Goal: Transaction & Acquisition: Purchase product/service

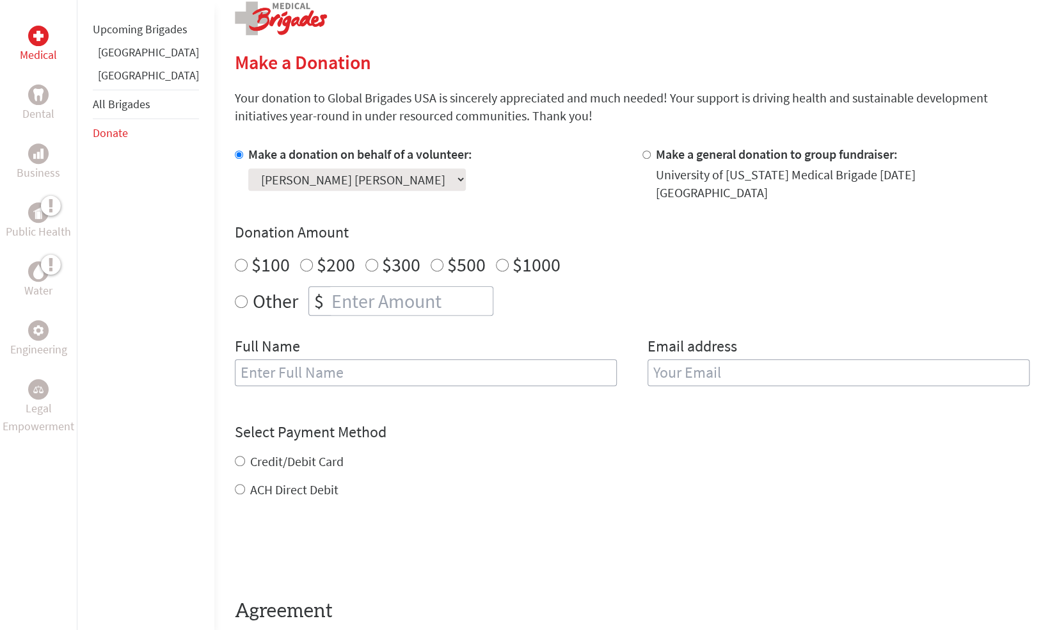
scroll to position [269, 0]
click at [235, 294] on input "Other" at bounding box center [241, 300] width 13 height 13
radio input "true"
click at [329, 286] on input "number" at bounding box center [411, 300] width 164 height 28
click at [235, 455] on input "Credit/Debit Card" at bounding box center [240, 460] width 10 height 10
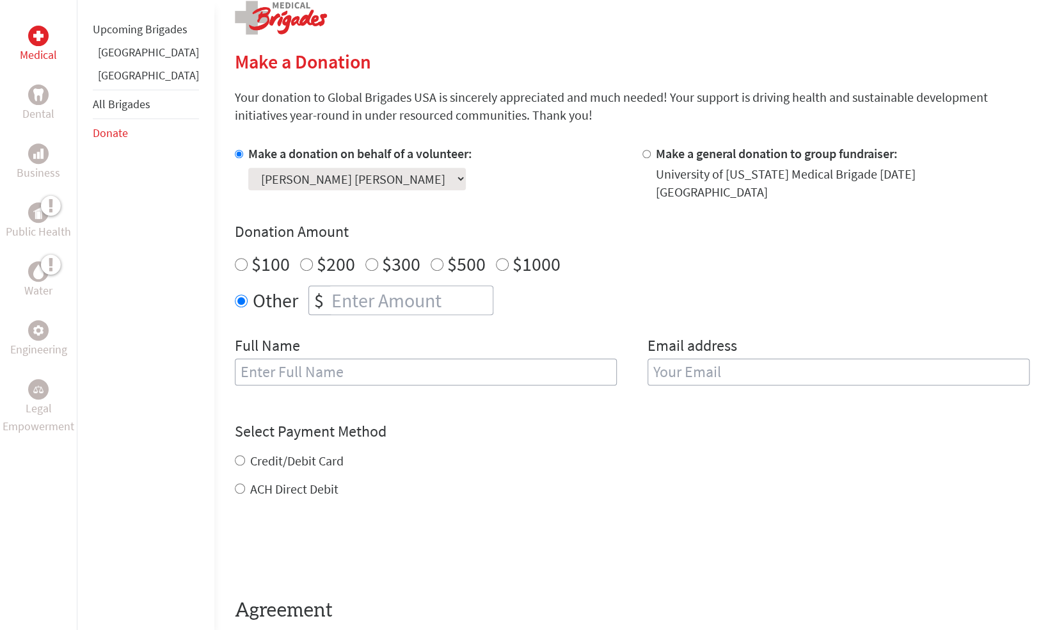
radio input "true"
click at [413, 287] on input "number" at bounding box center [411, 300] width 164 height 28
type input "2000.00"
click at [305, 358] on input "text" at bounding box center [426, 371] width 382 height 27
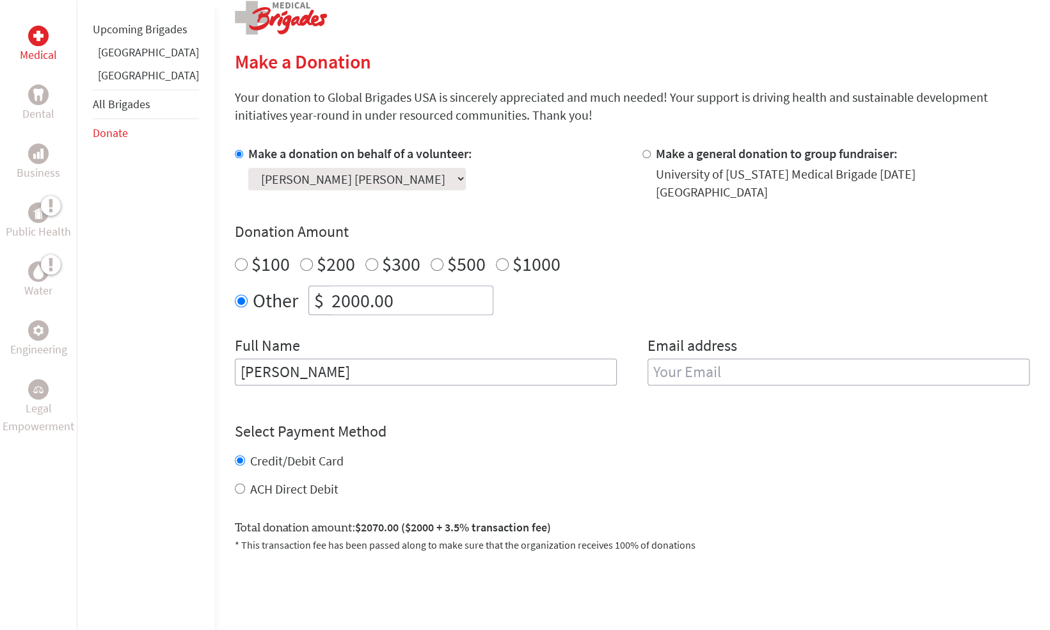
type input "Pamela Villalba"
click at [658, 366] on input "email" at bounding box center [839, 371] width 382 height 27
type input "pamelavillalba7@yahoo.com"
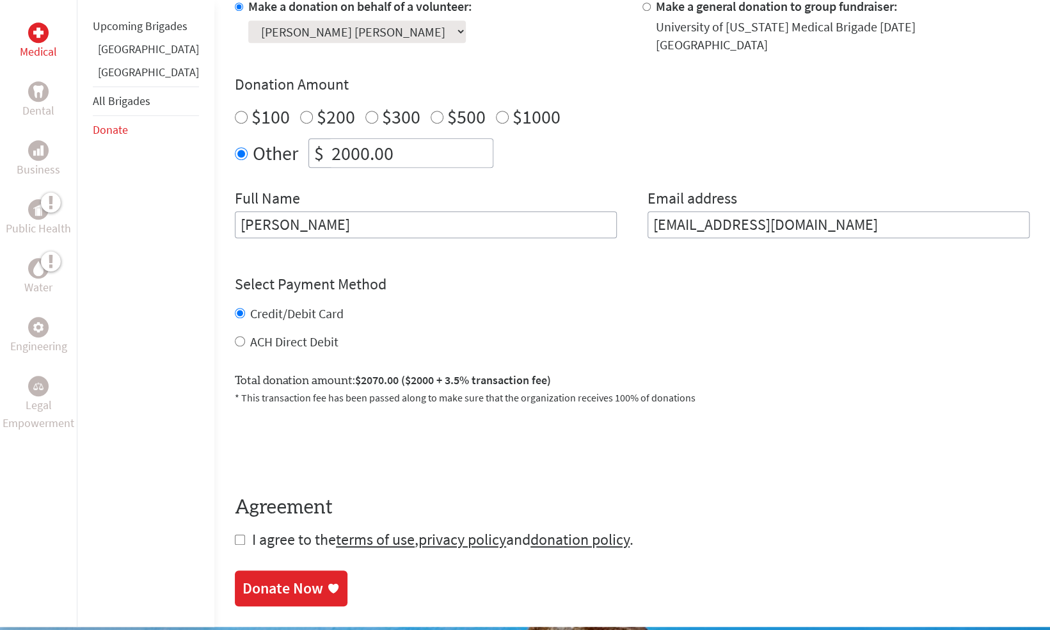
scroll to position [430, 0]
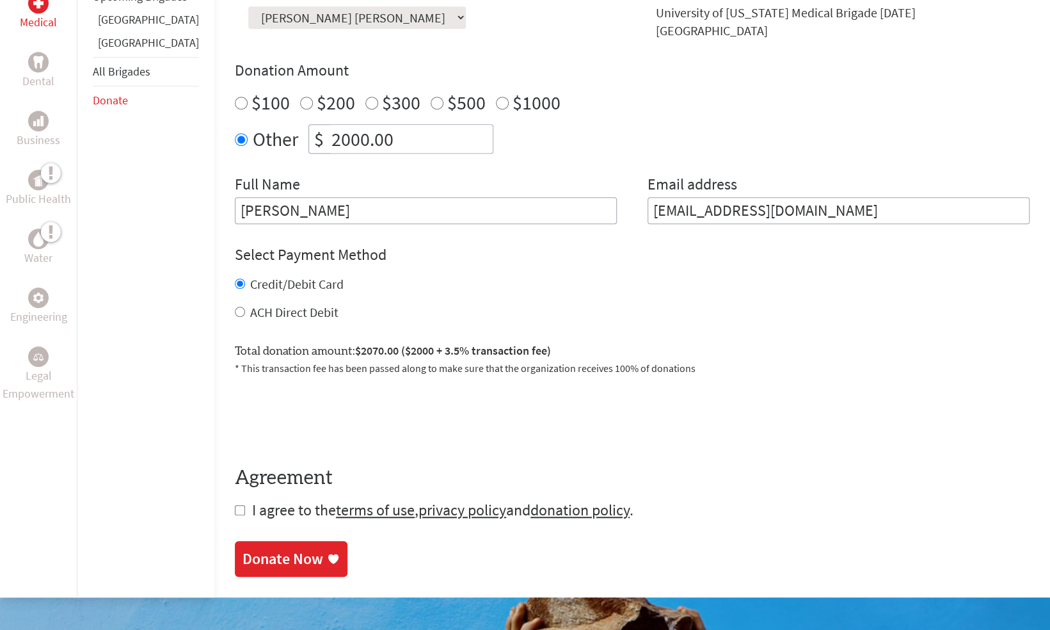
click at [235, 505] on input "checkbox" at bounding box center [240, 510] width 10 height 10
checkbox input "true"
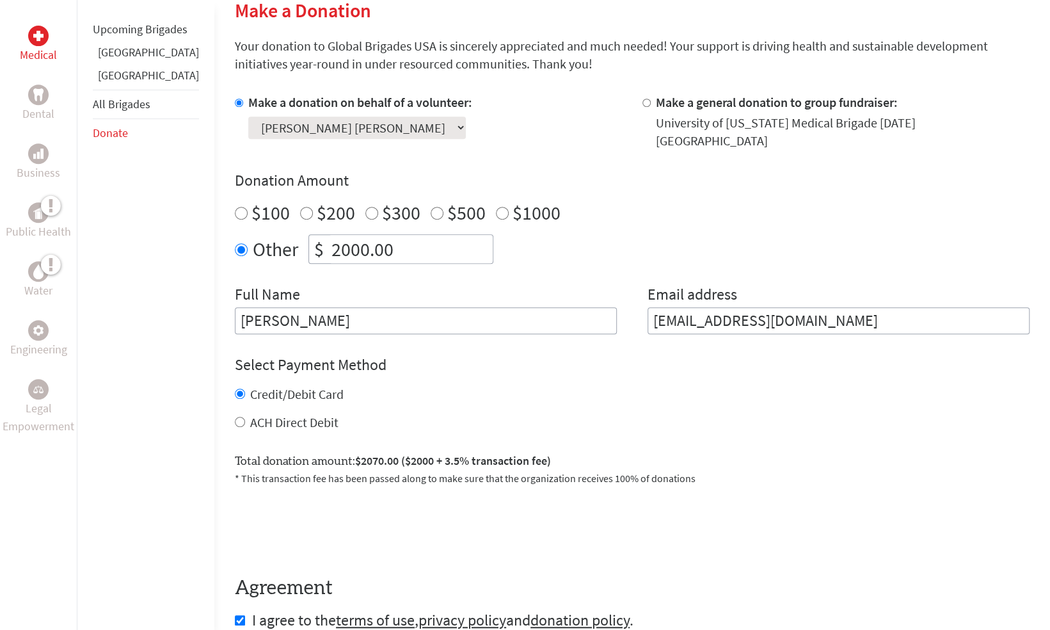
scroll to position [280, 0]
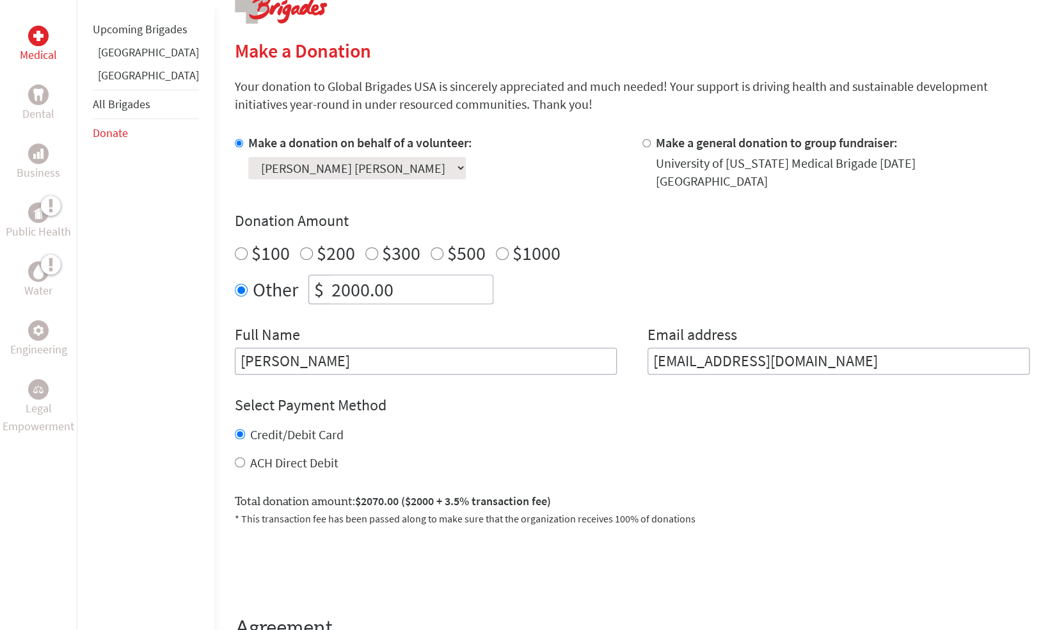
click at [428, 277] on input "2000.00" at bounding box center [411, 289] width 164 height 28
type input "2100.00"
click at [842, 348] on input "pamelavillalba7@yahoo.com" at bounding box center [839, 361] width 382 height 27
type input "[EMAIL_ADDRESS][DOMAIN_NAME]"
click at [445, 348] on input "Pamela Villalba" at bounding box center [426, 361] width 382 height 27
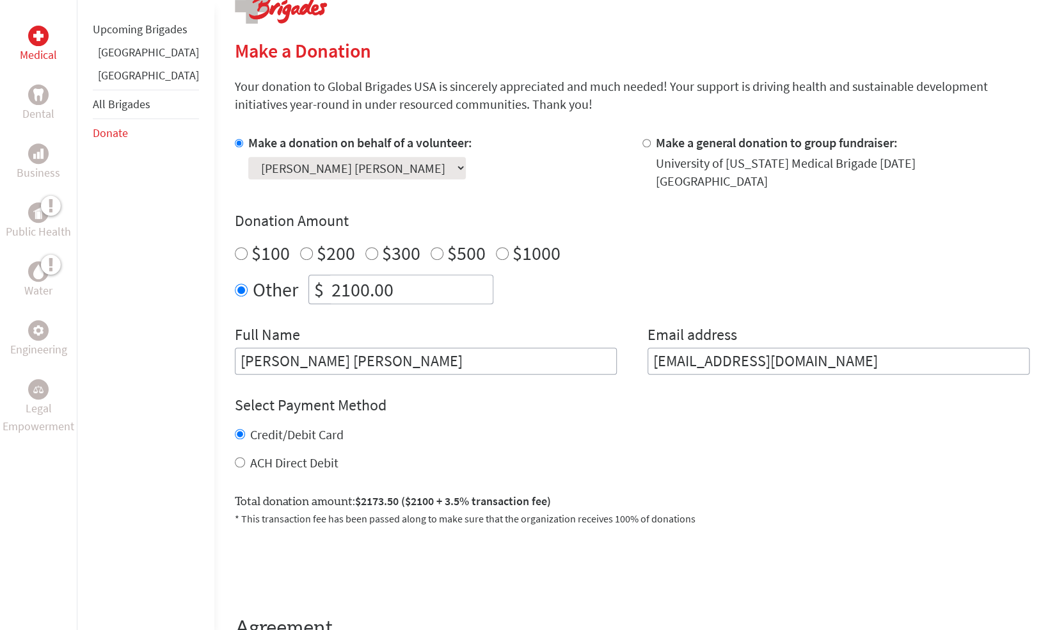
type input "[PERSON_NAME] [PERSON_NAME]"
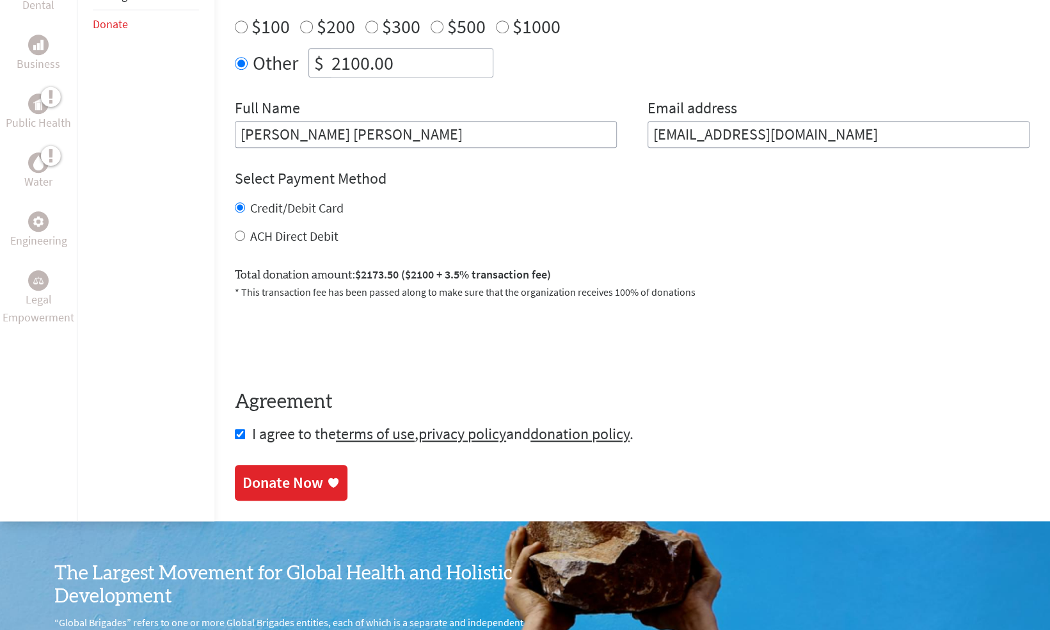
scroll to position [509, 0]
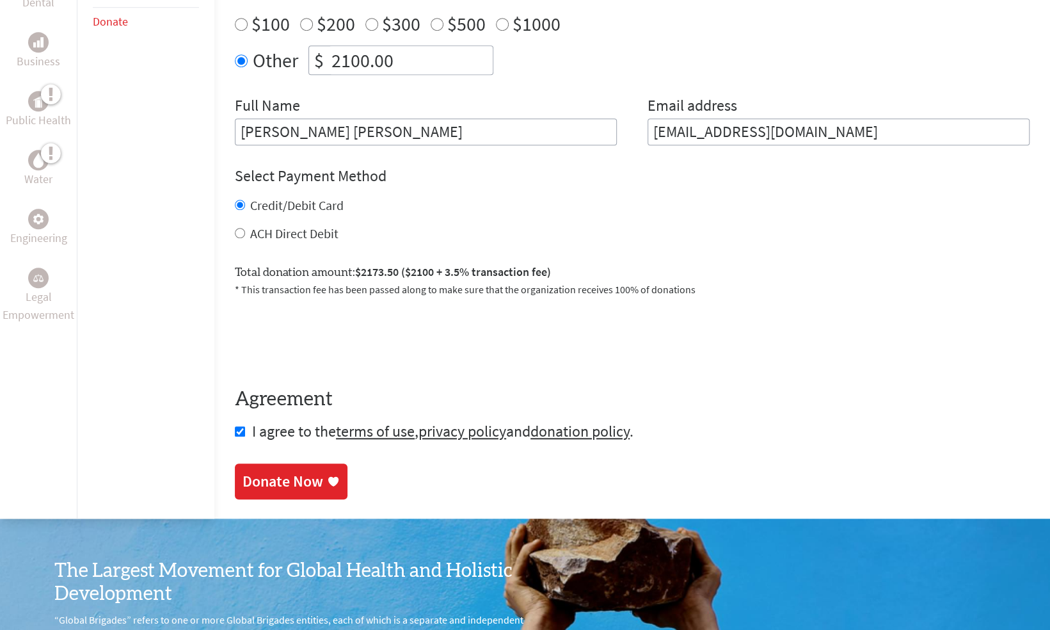
click at [243, 471] on div "Donate Now" at bounding box center [283, 481] width 81 height 20
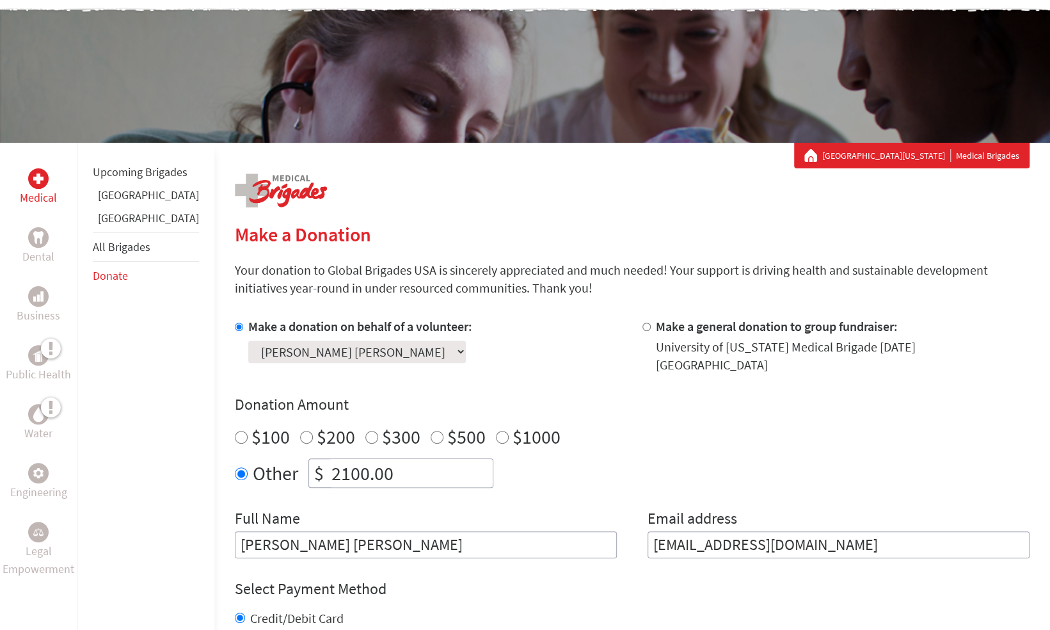
scroll to position [524, 0]
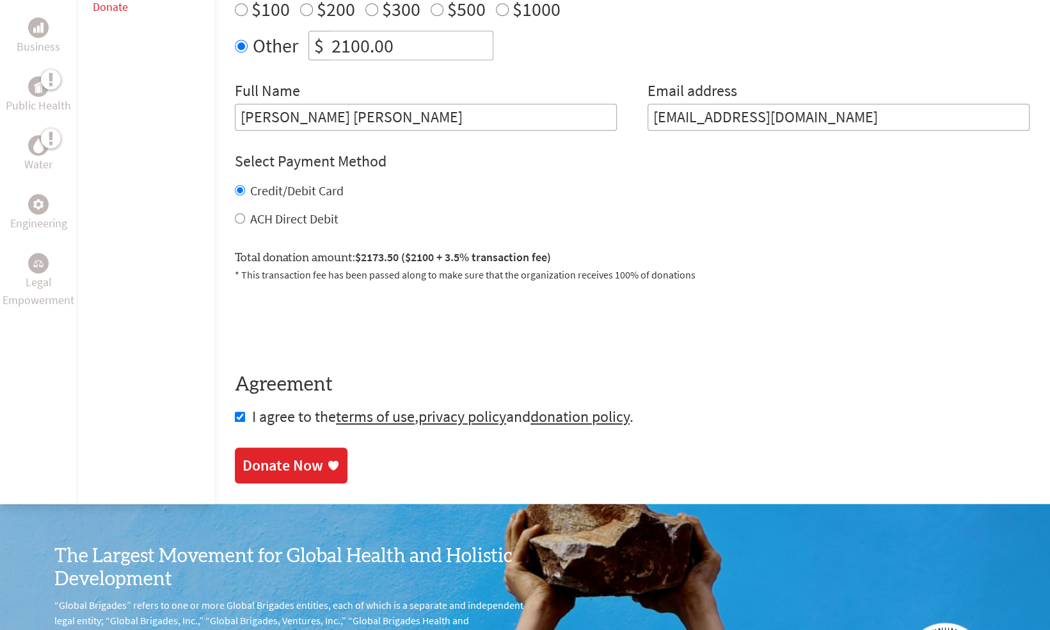
click at [376, 38] on input "2100.00" at bounding box center [411, 45] width 164 height 28
type input "2"
click at [253, 456] on div "Donate Now" at bounding box center [283, 466] width 81 height 20
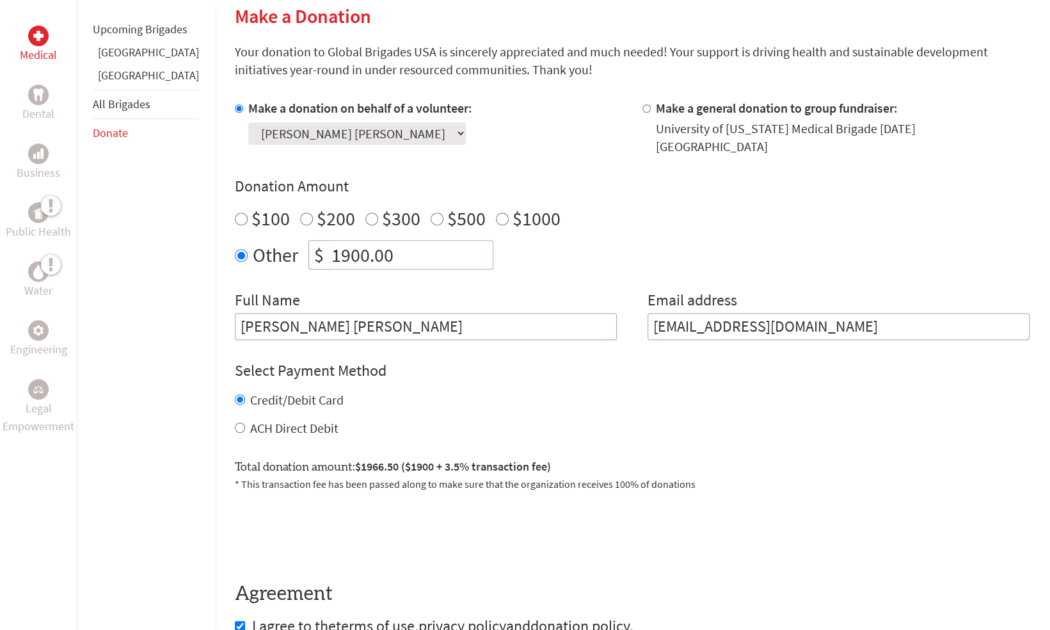
scroll to position [330, 0]
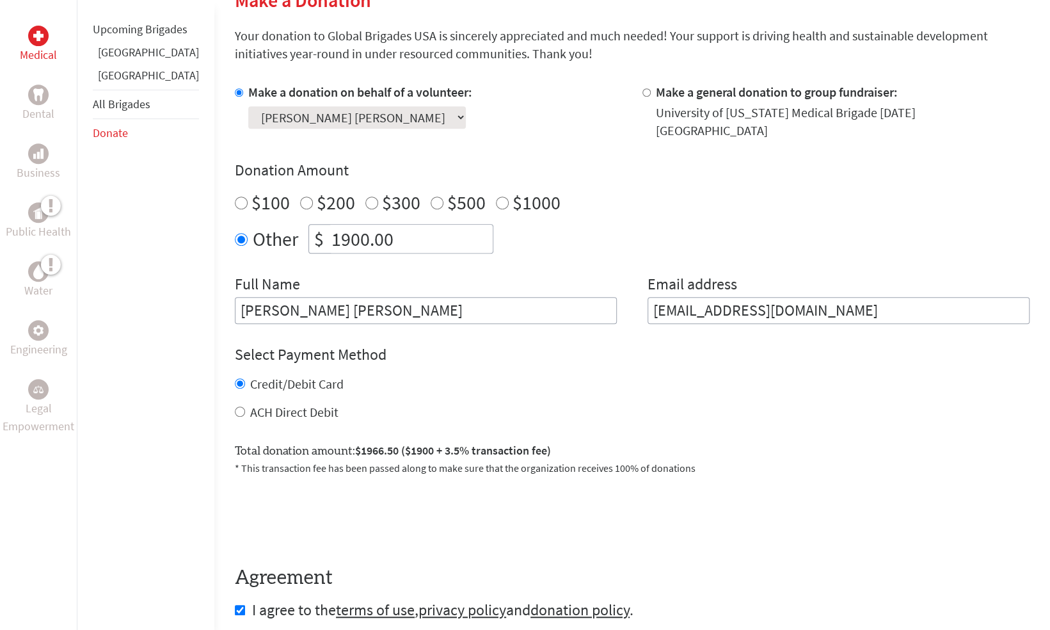
click at [374, 229] on input "1900.00" at bounding box center [411, 239] width 164 height 28
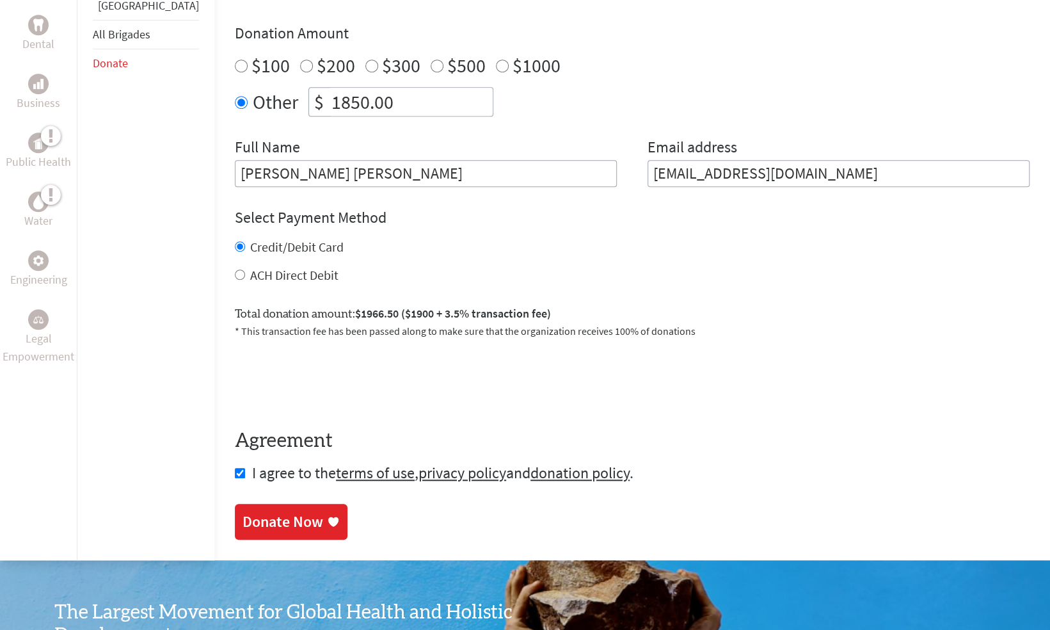
scroll to position [466, 0]
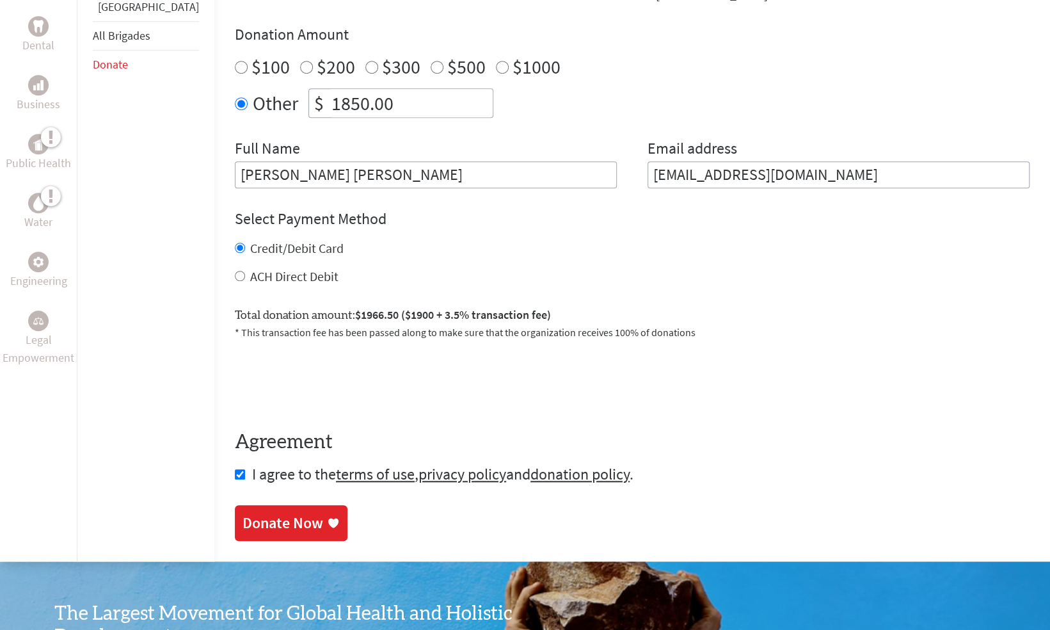
type input "1850.00"
click at [270, 514] on div "Donate Now" at bounding box center [283, 524] width 81 height 20
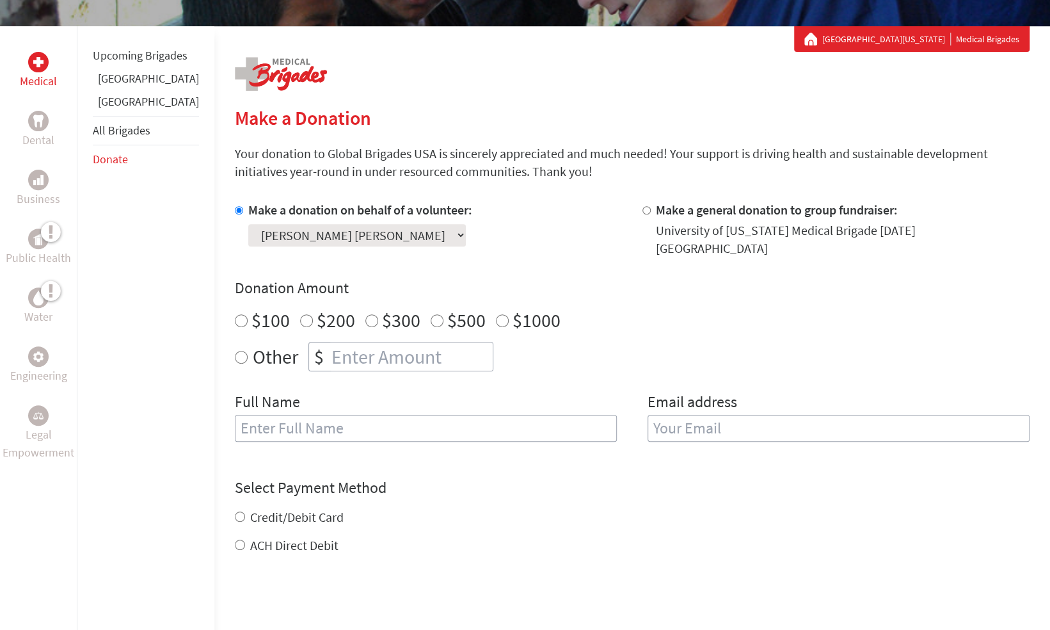
scroll to position [212, 0]
click at [938, 566] on form "Make a donation on behalf of a volunteer: Select a volunteer... [PERSON_NAME] […" at bounding box center [632, 456] width 795 height 508
click at [470, 178] on p "Your donation to Global Brigades USA is sincerely appreciated and much needed! …" at bounding box center [632, 163] width 795 height 36
click at [300, 315] on input "$200" at bounding box center [306, 321] width 13 height 13
radio input "true"
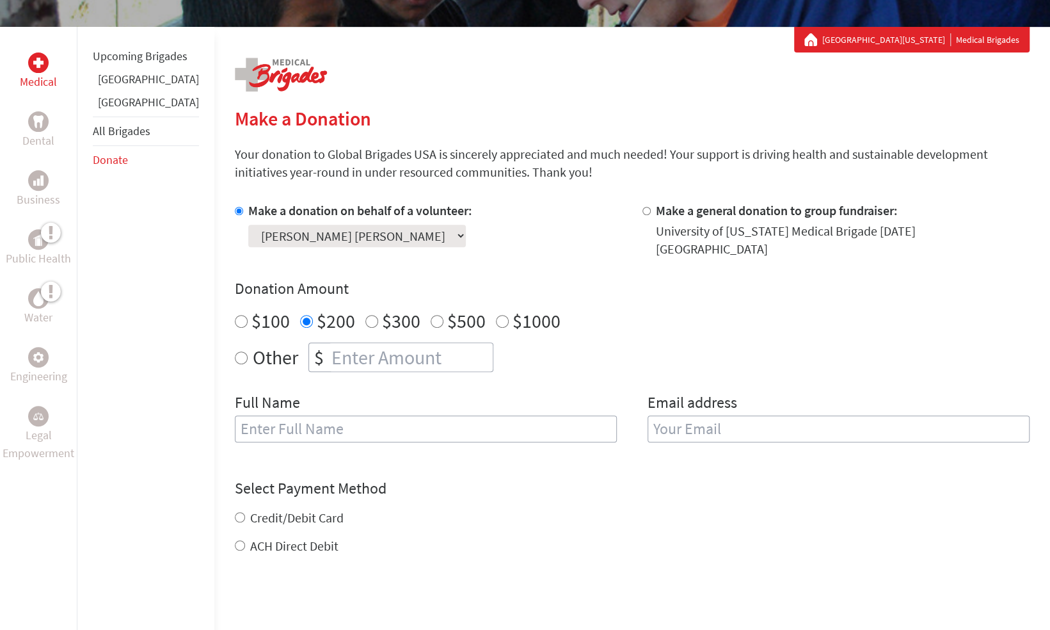
radio input "true"
click at [333, 343] on input "number" at bounding box center [411, 357] width 164 height 28
type input "200.00"
click at [252, 416] on input "text" at bounding box center [426, 428] width 382 height 27
type input "[PERSON_NAME] [PERSON_NAME]"
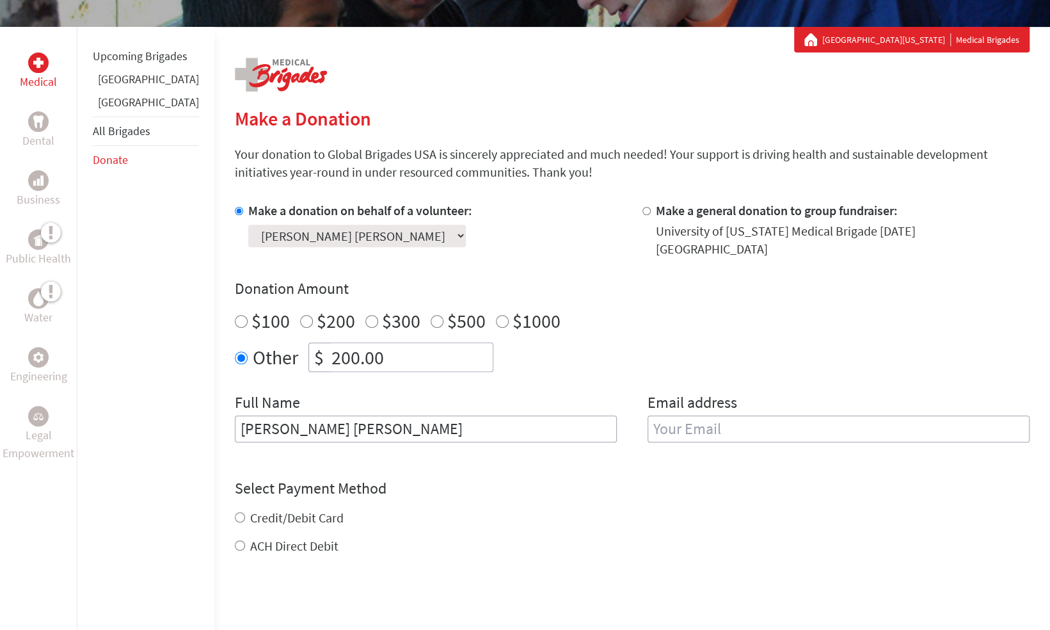
type input "[EMAIL_ADDRESS][DOMAIN_NAME]"
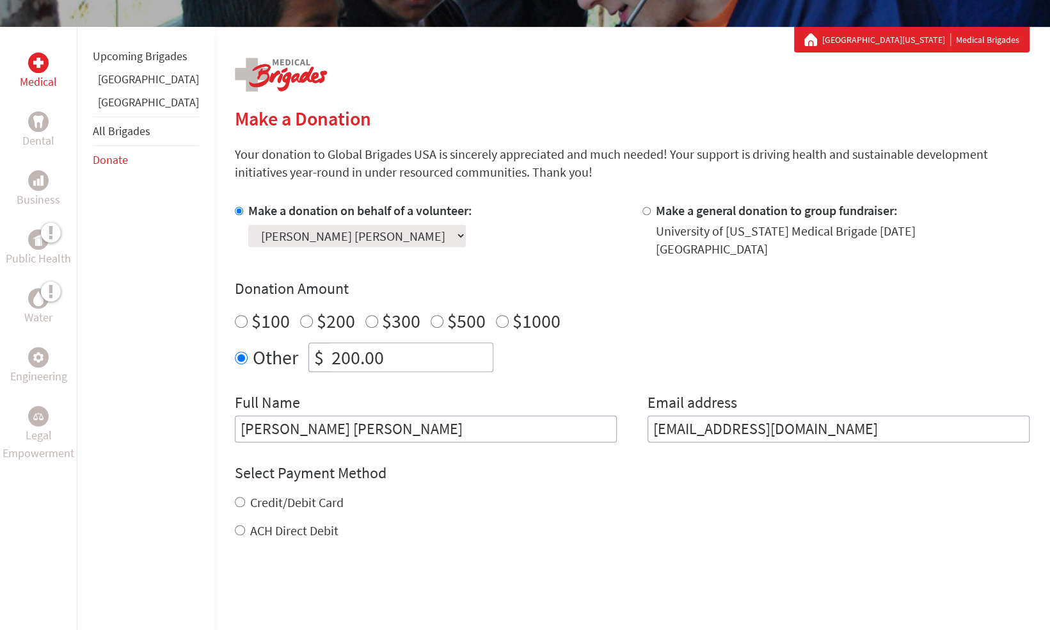
click at [235, 525] on input "ACH Direct Debit" at bounding box center [240, 530] width 10 height 10
radio input "true"
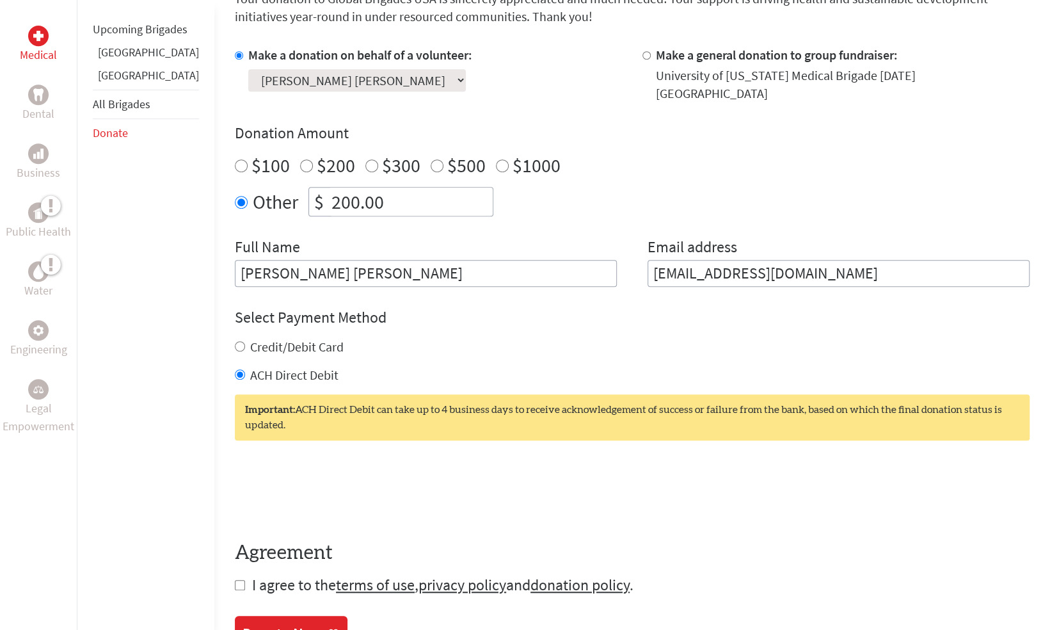
scroll to position [366, 0]
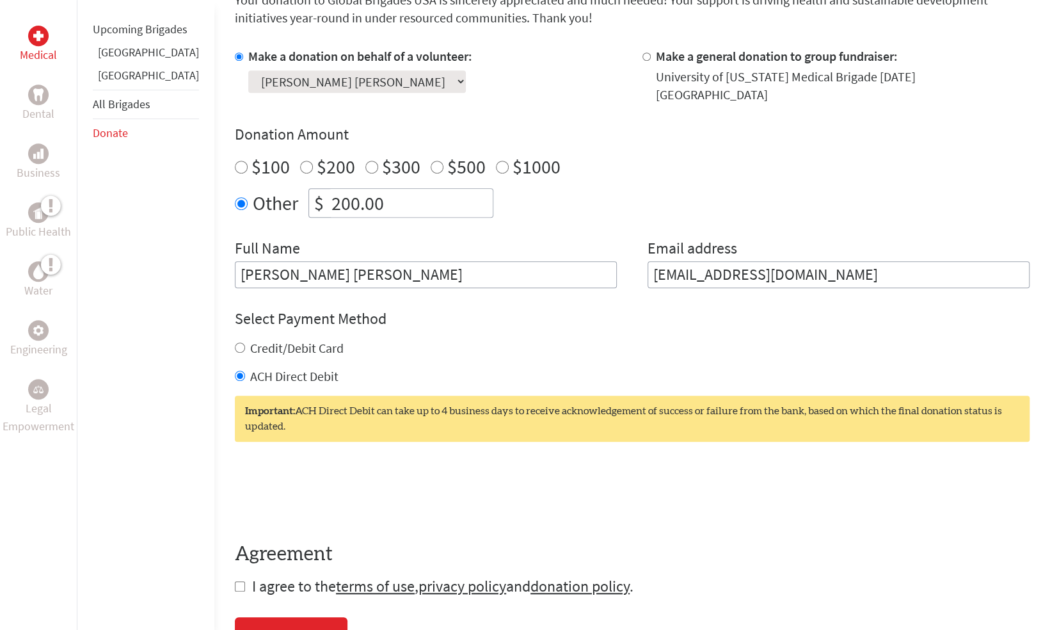
click at [235, 581] on input "checkbox" at bounding box center [240, 586] width 10 height 10
checkbox input "true"
click at [235, 342] on input "Credit/Debit Card" at bounding box center [240, 347] width 10 height 10
radio input "true"
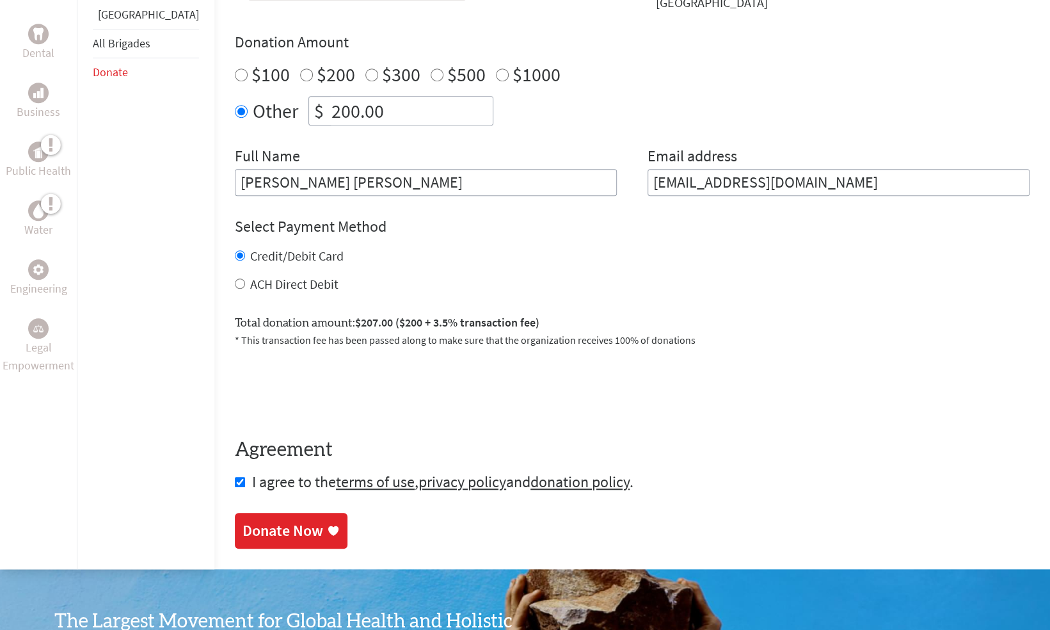
scroll to position [457, 0]
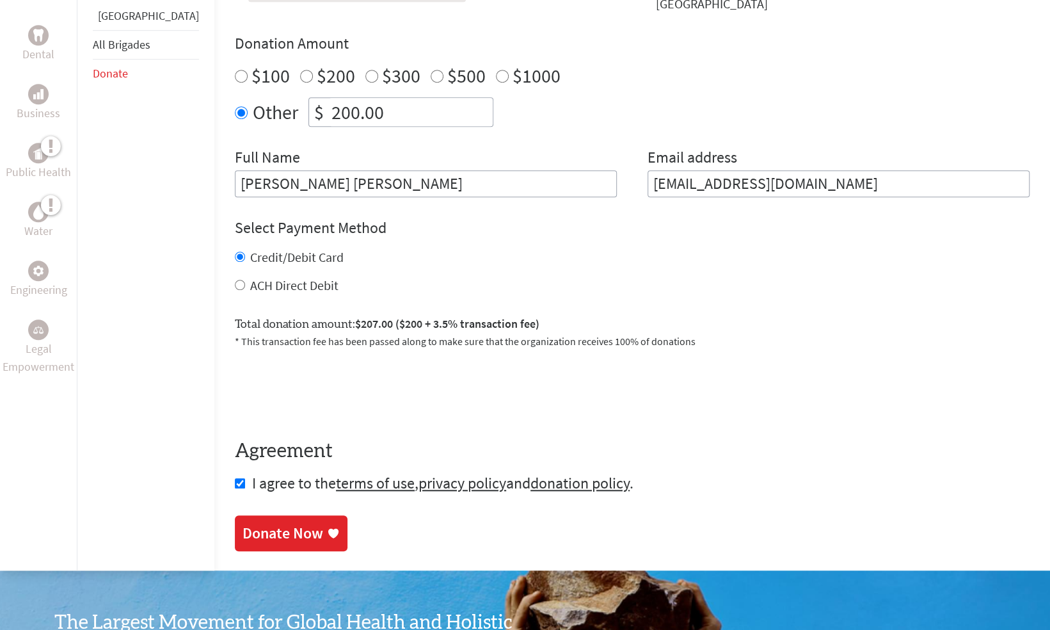
click at [261, 523] on div "Donate Now" at bounding box center [283, 533] width 81 height 20
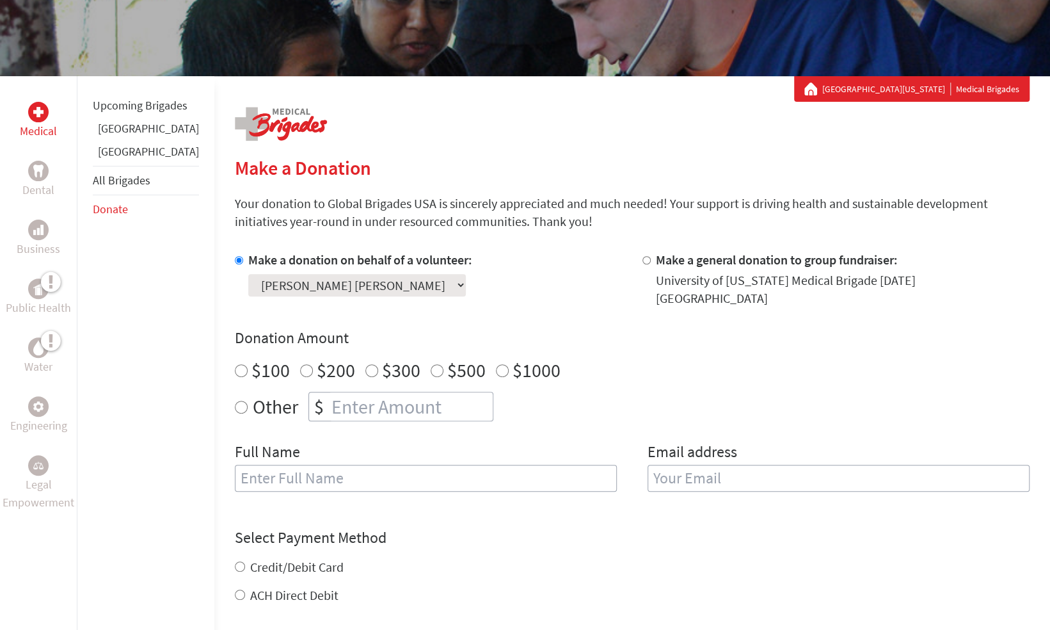
click at [235, 401] on input "Other" at bounding box center [241, 407] width 13 height 13
radio input "true"
click at [343, 396] on input "number" at bounding box center [411, 406] width 164 height 28
type input "40.00"
click at [287, 465] on input "text" at bounding box center [426, 478] width 382 height 27
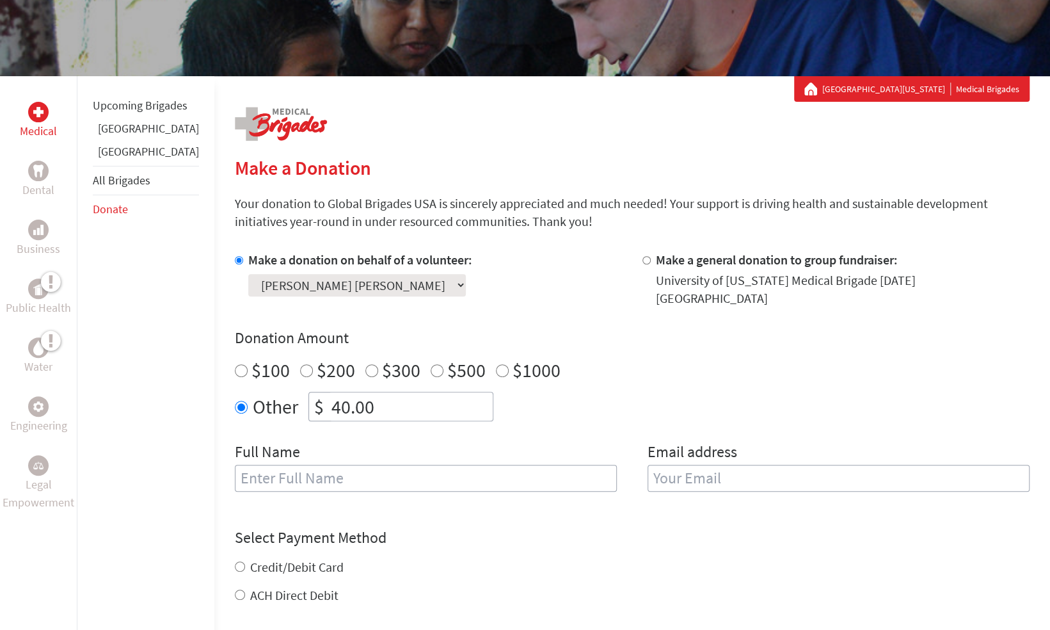
type input "[PERSON_NAME] [PERSON_NAME]"
type input "[EMAIL_ADDRESS][DOMAIN_NAME]"
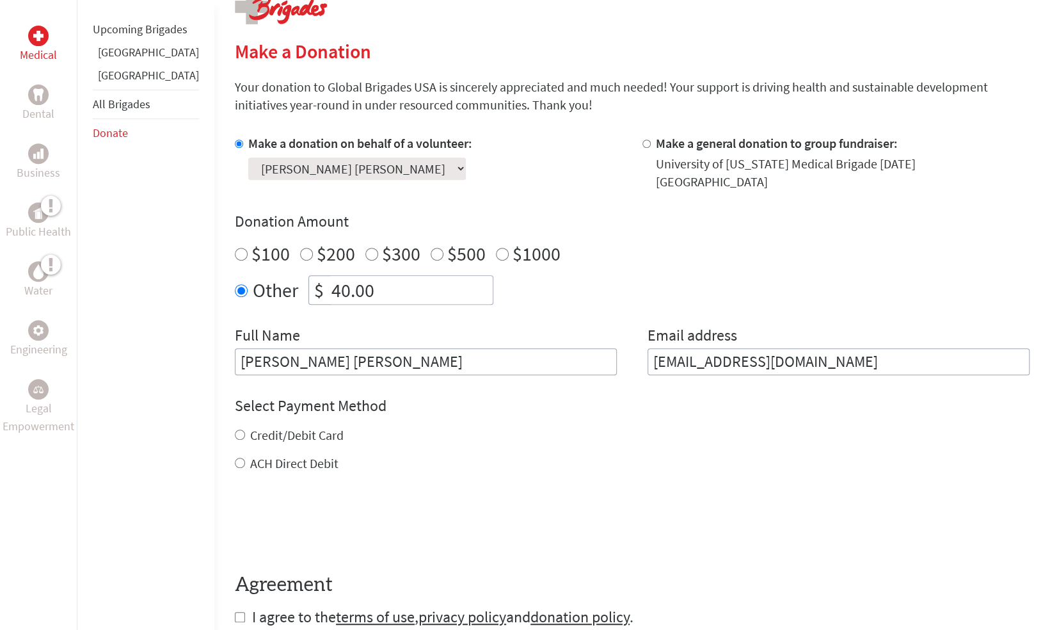
scroll to position [280, 0]
click at [235, 429] on input "Credit/Debit Card" at bounding box center [240, 434] width 10 height 10
radio input "true"
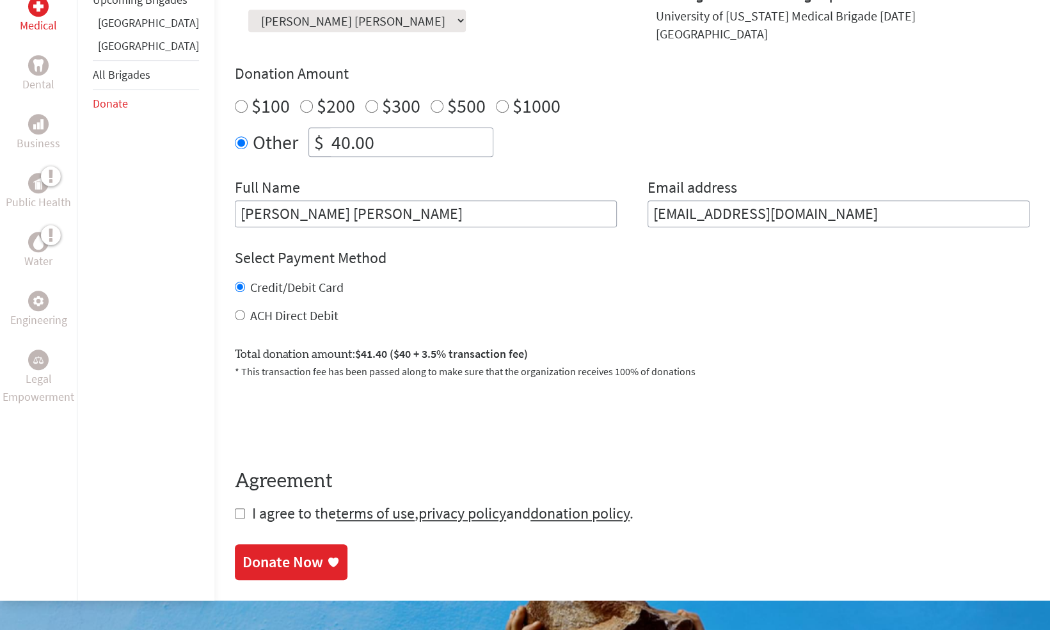
scroll to position [437, 0]
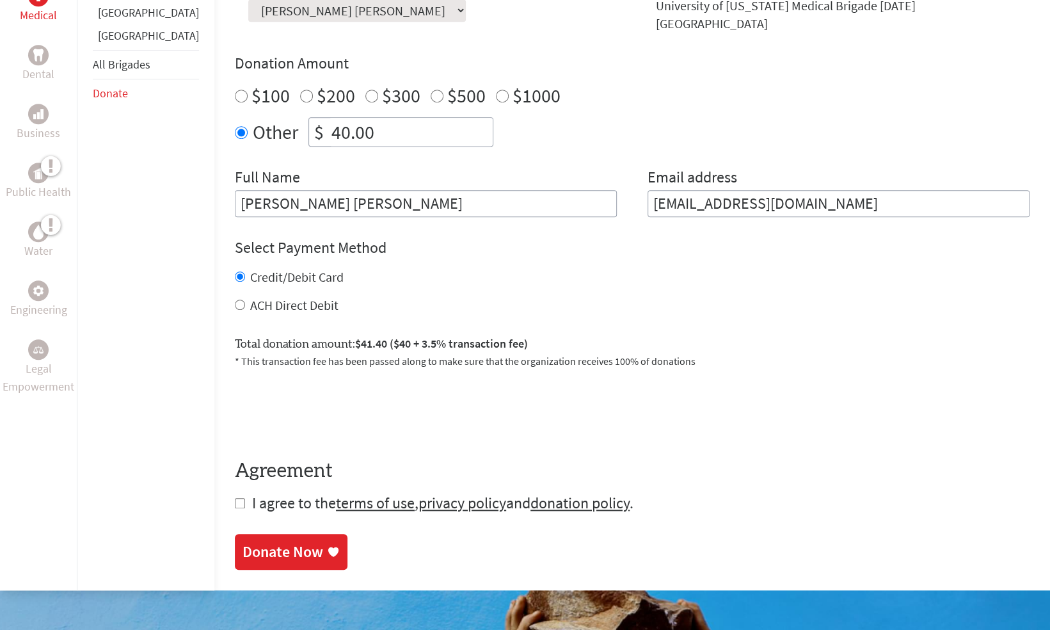
click at [235, 498] on input "checkbox" at bounding box center [240, 503] width 10 height 10
checkbox input "true"
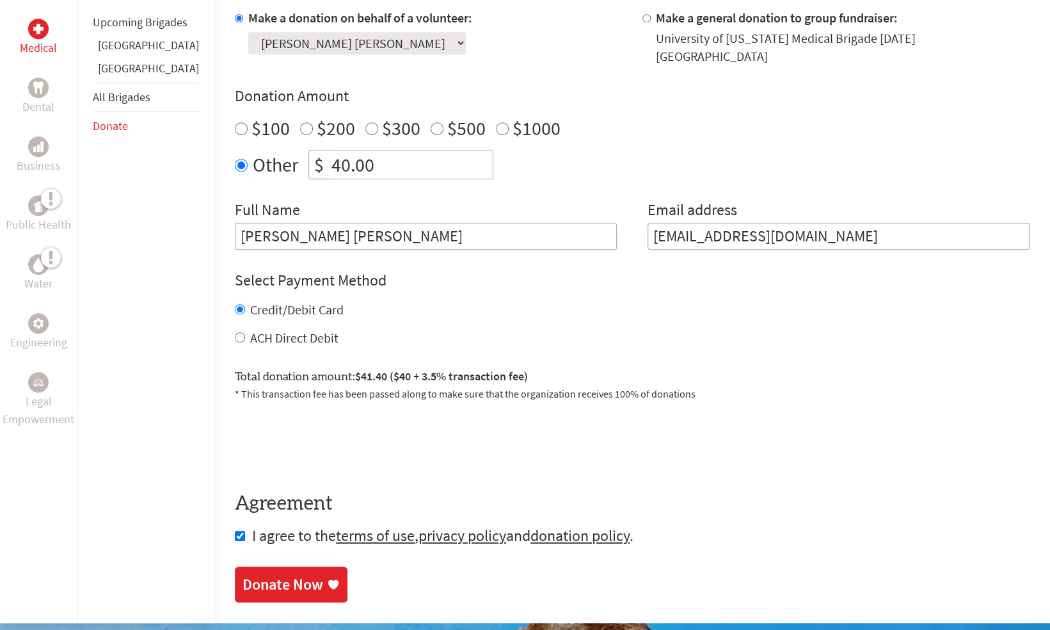
scroll to position [404, 0]
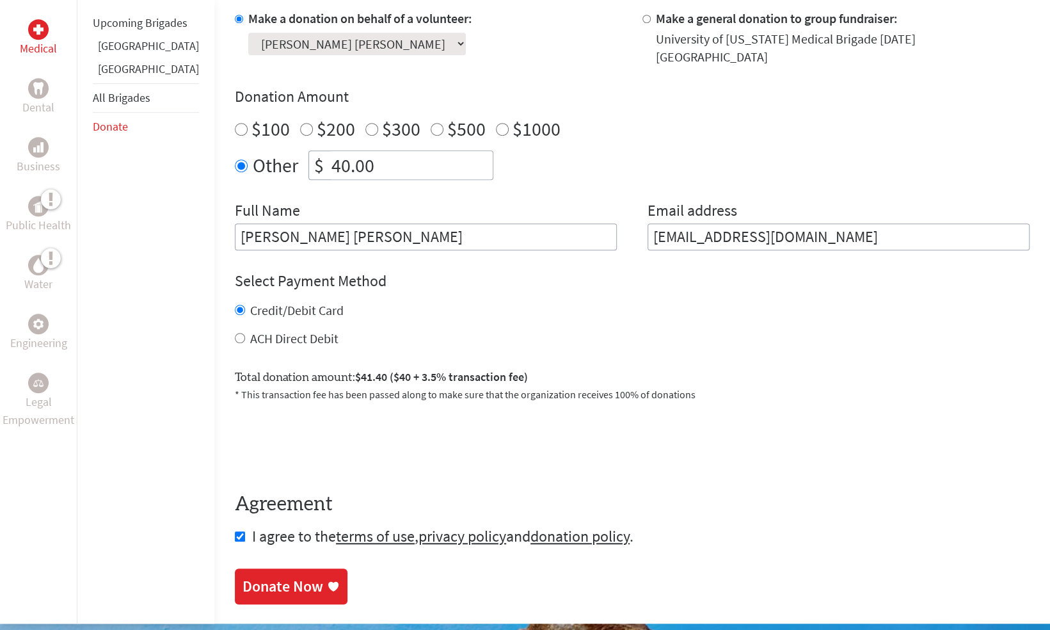
click at [256, 576] on div "Donate Now" at bounding box center [283, 586] width 81 height 20
